Goal: Information Seeking & Learning: Learn about a topic

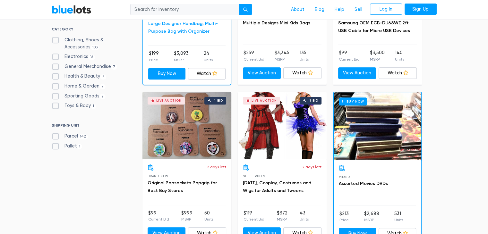
scroll to position [289, 0]
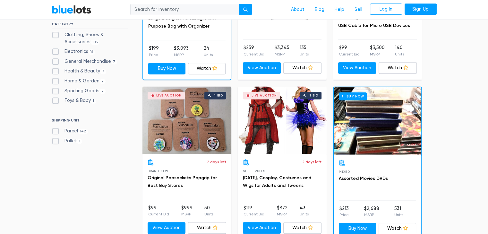
click at [58, 140] on label "Pallet 1" at bounding box center [67, 141] width 31 height 7
click at [56, 140] on input "Pallet 1" at bounding box center [54, 140] width 4 height 4
checkbox input "true"
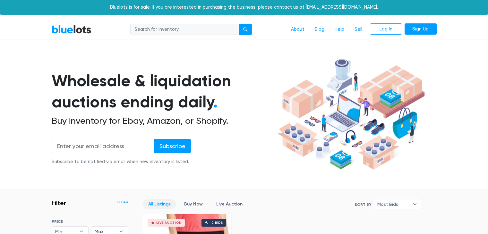
scroll to position [173, 0]
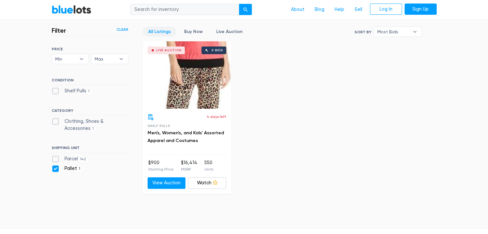
click at [55, 168] on label "Pallet 1" at bounding box center [67, 168] width 31 height 7
click at [55, 168] on input "Pallet 1" at bounding box center [54, 167] width 4 height 4
checkbox input "false"
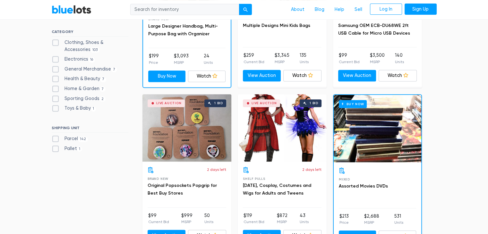
scroll to position [301, 0]
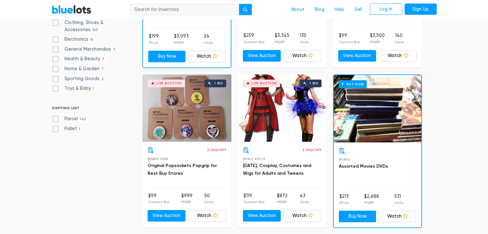
click at [54, 118] on label "Parcel 142" at bounding box center [70, 118] width 37 height 7
click at [54, 118] on input "Parcel 142" at bounding box center [54, 117] width 4 height 4
checkbox input "true"
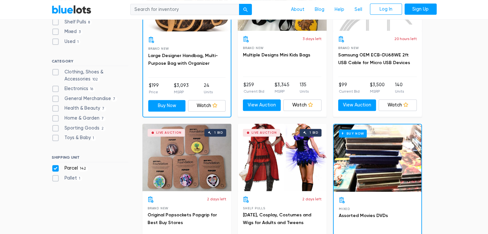
scroll to position [269, 0]
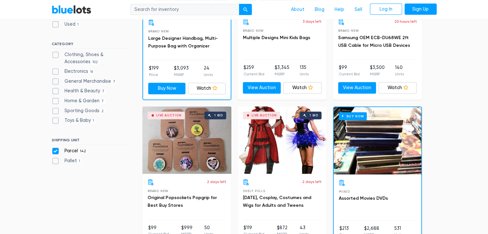
click at [56, 149] on label "Parcel 142" at bounding box center [70, 151] width 37 height 7
click at [56, 149] on input "Parcel 142" at bounding box center [54, 150] width 4 height 4
checkbox input "false"
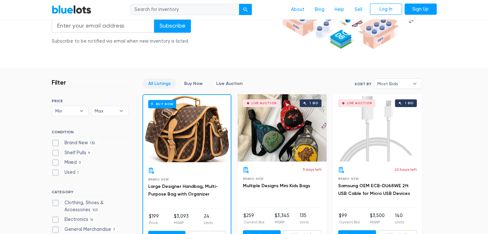
scroll to position [108, 0]
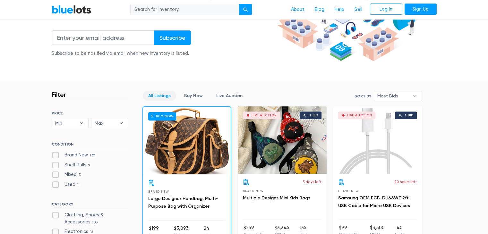
click at [55, 153] on label "Brand New 130" at bounding box center [75, 155] width 46 height 7
click at [55, 153] on New"] "Brand New 130" at bounding box center [54, 154] width 4 height 4
checkbox New"] "true"
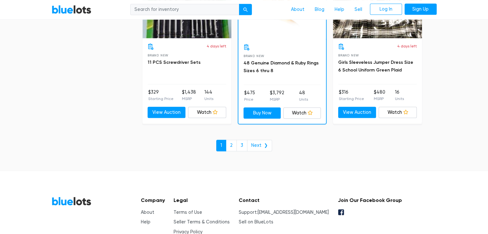
scroll to position [2802, 0]
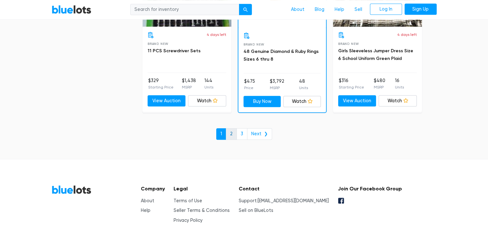
click at [233, 130] on link "2" at bounding box center [231, 134] width 11 height 12
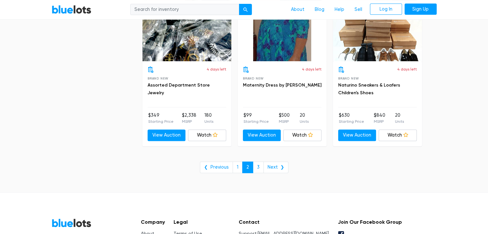
scroll to position [2630, 0]
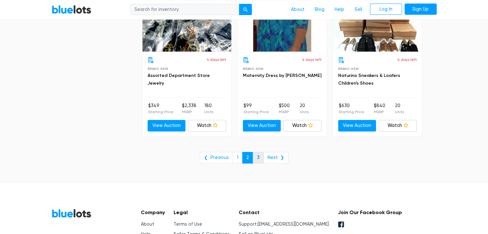
click at [258, 152] on link "3" at bounding box center [258, 158] width 11 height 12
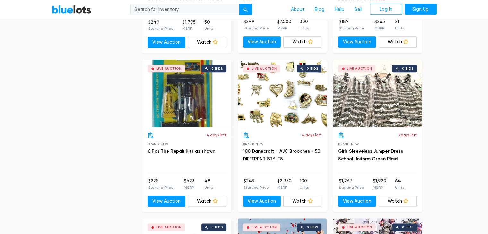
scroll to position [802, 0]
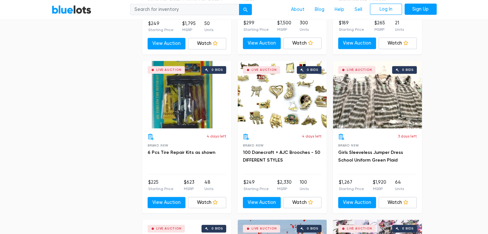
click at [190, 99] on div "Live Auction 0 bids" at bounding box center [186, 94] width 89 height 67
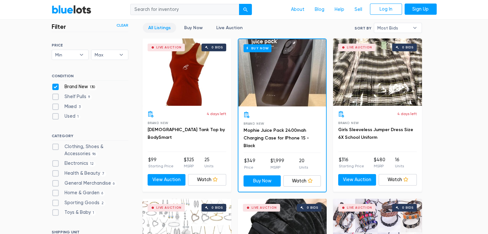
scroll to position [0, 0]
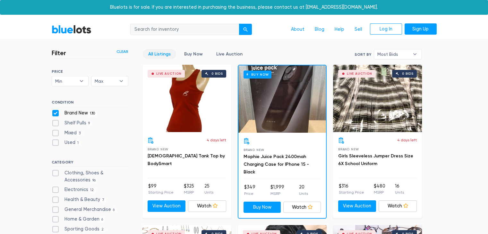
click at [55, 114] on label "Brand New 130" at bounding box center [75, 113] width 46 height 7
click at [55, 114] on New"] "Brand New 130" at bounding box center [54, 112] width 4 height 4
checkbox New"] "false"
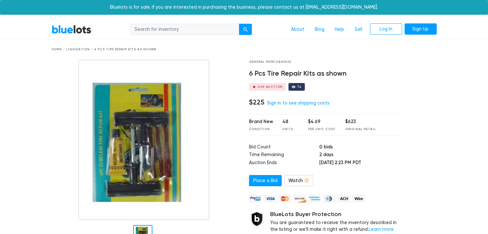
click at [145, 139] on img at bounding box center [143, 140] width 131 height 160
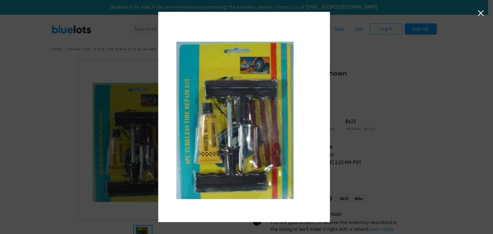
click at [482, 13] on icon at bounding box center [481, 13] width 10 height 10
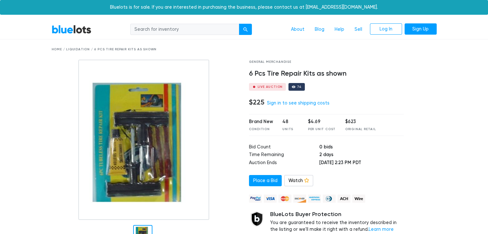
click at [155, 138] on img at bounding box center [143, 140] width 131 height 160
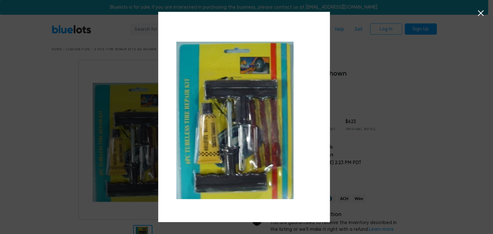
click at [481, 12] on icon at bounding box center [481, 13] width 10 height 10
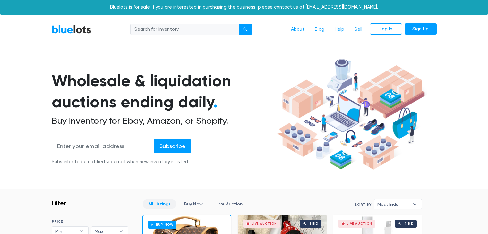
scroll to position [173, 0]
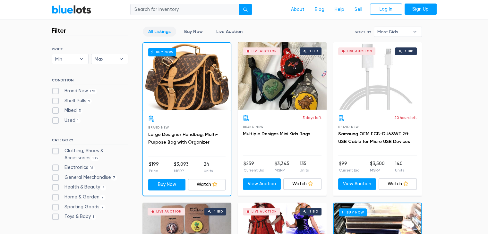
click at [56, 123] on label "Used 1" at bounding box center [66, 120] width 29 height 7
click at [56, 121] on input "Used 1" at bounding box center [54, 119] width 4 height 4
checkbox input "true"
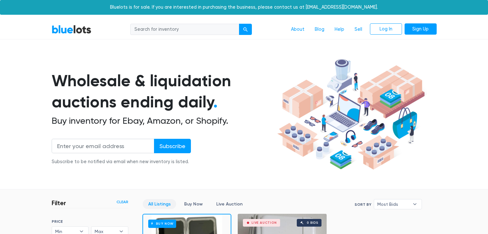
scroll to position [173, 0]
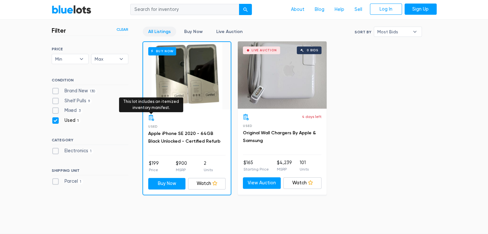
click at [150, 117] on icon at bounding box center [151, 117] width 6 height 6
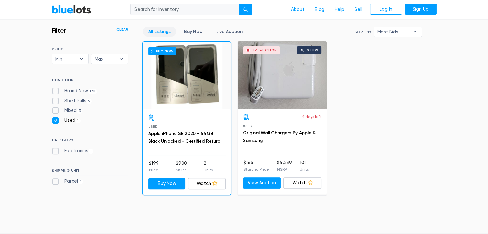
click at [179, 87] on div "Buy Now" at bounding box center [187, 75] width 88 height 67
click at [54, 121] on label "Used 1" at bounding box center [66, 120] width 29 height 7
click at [54, 121] on input "Used 1" at bounding box center [54, 119] width 4 height 4
checkbox input "false"
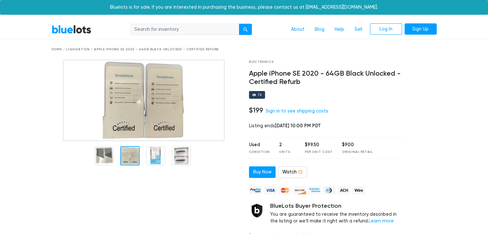
click at [134, 153] on div at bounding box center [129, 155] width 19 height 19
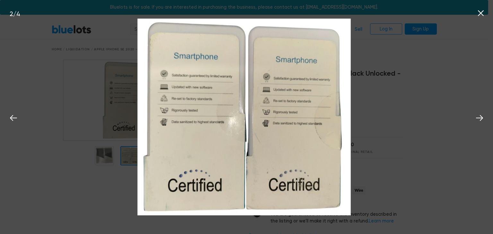
click at [98, 174] on img at bounding box center [244, 117] width 394 height 197
drag, startPoint x: 390, startPoint y: 98, endPoint x: 405, endPoint y: 90, distance: 17.5
click at [390, 98] on img at bounding box center [244, 117] width 394 height 197
click at [480, 14] on icon at bounding box center [481, 13] width 10 height 10
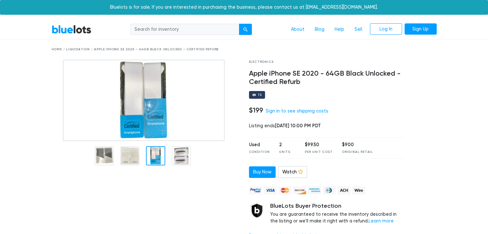
click at [155, 155] on div at bounding box center [155, 155] width 19 height 19
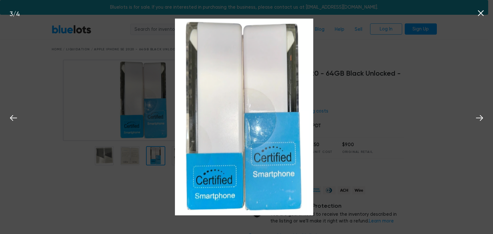
click at [109, 157] on img at bounding box center [244, 117] width 394 height 197
click at [479, 117] on icon at bounding box center [479, 118] width 10 height 10
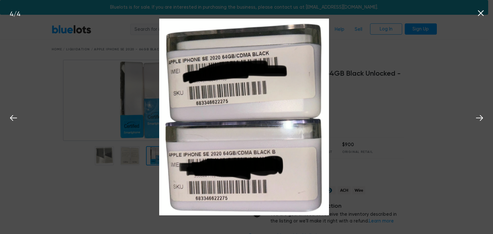
click at [479, 13] on icon at bounding box center [481, 13] width 10 height 10
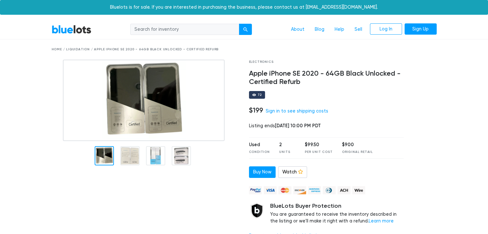
click at [109, 159] on div at bounding box center [104, 155] width 19 height 19
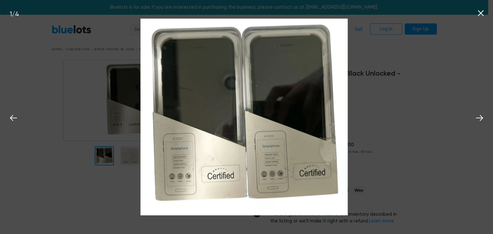
click at [480, 13] on icon at bounding box center [481, 13] width 10 height 10
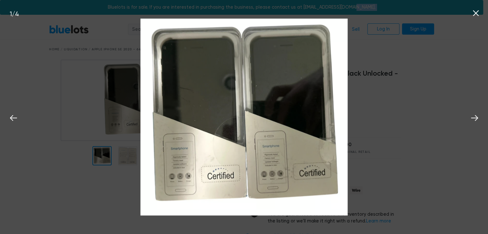
click at [480, 13] on div "Bluelots is for sale. If you are interested in purchasing the business, please …" at bounding box center [241, 7] width 483 height 15
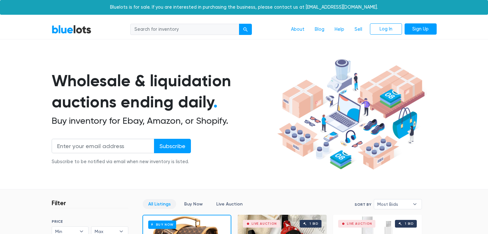
scroll to position [173, 0]
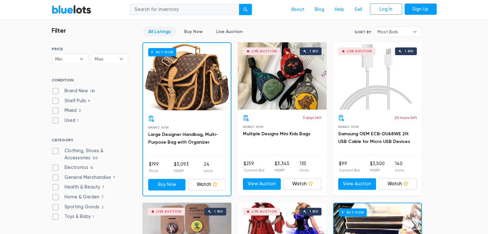
click at [54, 101] on label "Shelf Pulls 9" at bounding box center [72, 101] width 40 height 7
click at [54, 101] on Pulls"] "Shelf Pulls 9" at bounding box center [54, 100] width 4 height 4
click at [54, 101] on label "Shelf Pulls 9" at bounding box center [72, 101] width 40 height 7
click at [54, 101] on Pulls"] "Shelf Pulls 9" at bounding box center [54, 100] width 4 height 4
checkbox Pulls"] "false"
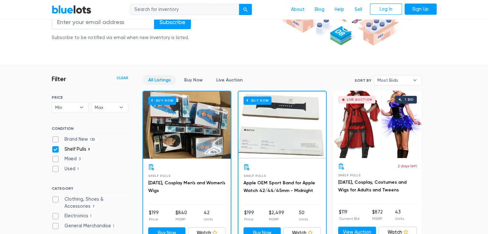
scroll to position [128, 0]
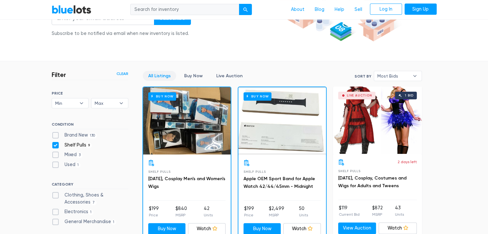
click at [55, 145] on label "Shelf Pulls 9" at bounding box center [72, 145] width 40 height 7
click at [55, 145] on Pulls"] "Shelf Pulls 9" at bounding box center [54, 144] width 4 height 4
checkbox Pulls"] "false"
